Goal: Navigation & Orientation: Find specific page/section

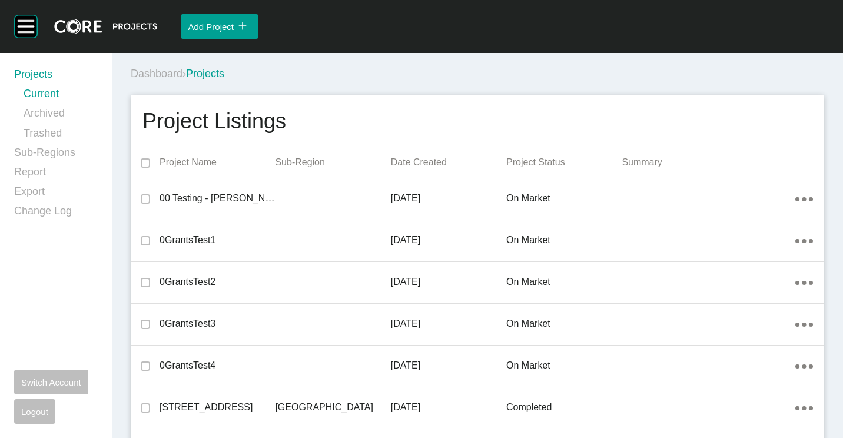
scroll to position [8968, 0]
click at [417, 77] on div "Dashboard › Projects" at bounding box center [480, 74] width 698 height 15
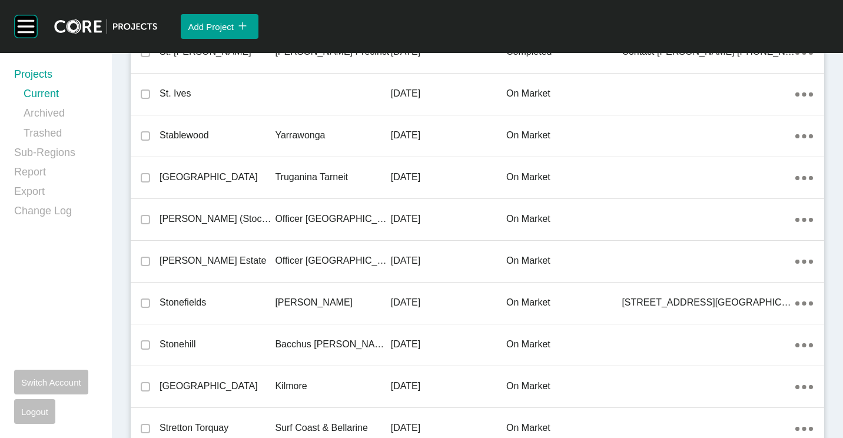
scroll to position [18792, 0]
